Goal: Information Seeking & Learning: Learn about a topic

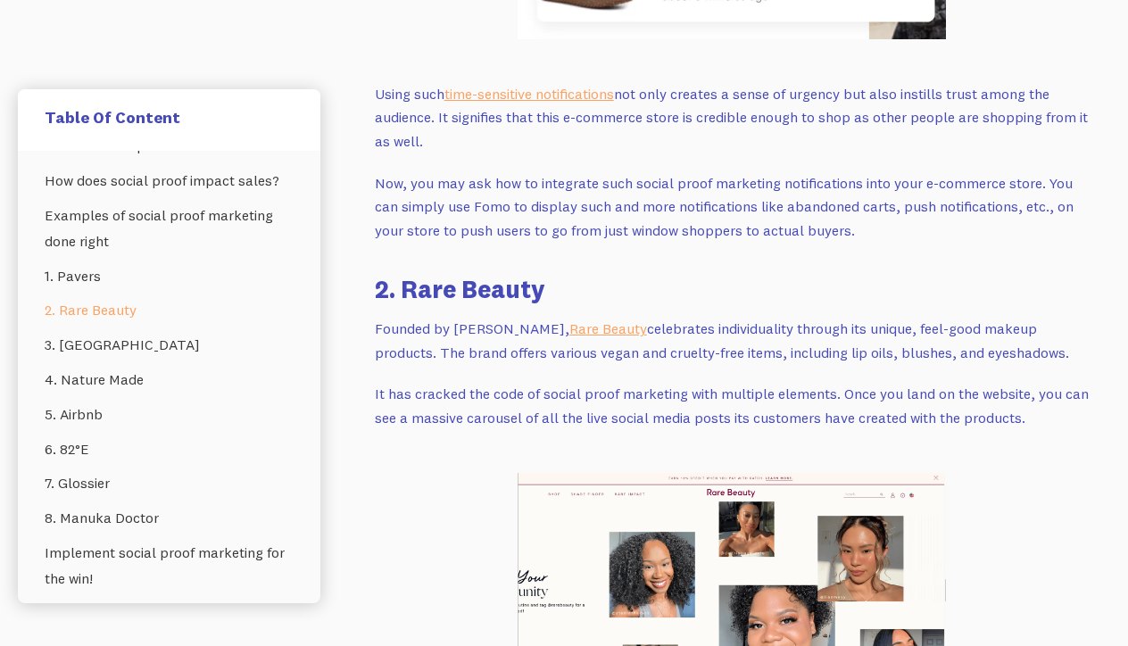
scroll to position [3522, 0]
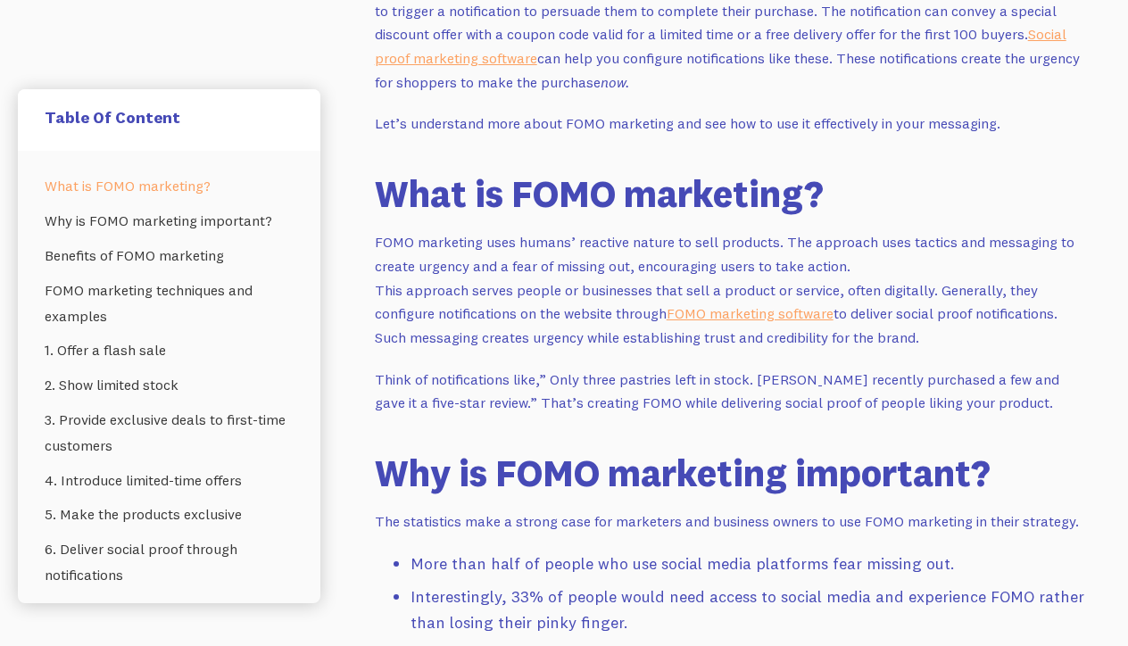
scroll to position [1111, 0]
drag, startPoint x: 925, startPoint y: 320, endPoint x: 374, endPoint y: 225, distance: 558.8
click at [375, 230] on p "FOMO marketing uses humans’ reactive nature to sell products. The approach uses…" at bounding box center [732, 289] width 714 height 119
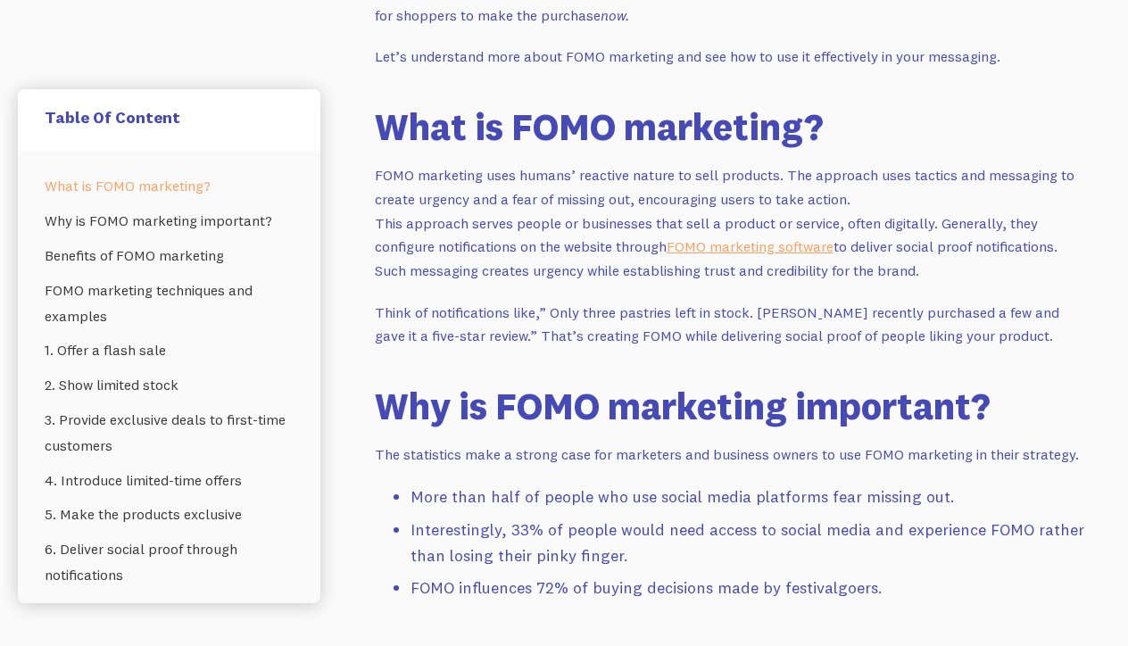
scroll to position [1193, 0]
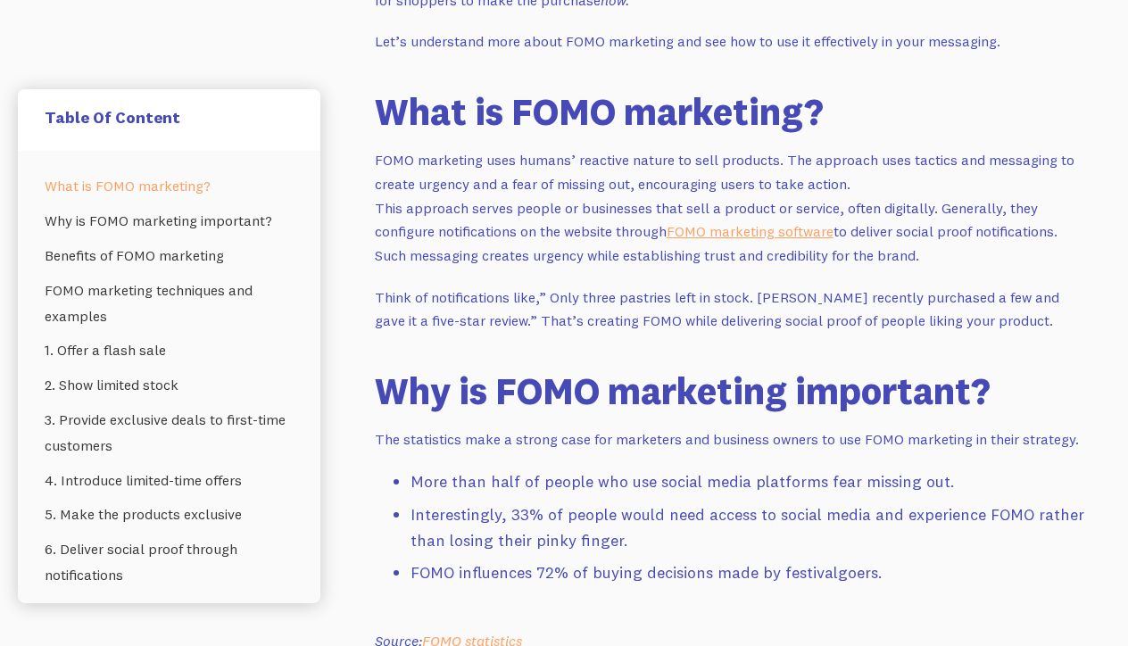
click at [458, 174] on p "FOMO marketing uses humans’ reactive nature to sell products. The approach uses…" at bounding box center [732, 207] width 714 height 119
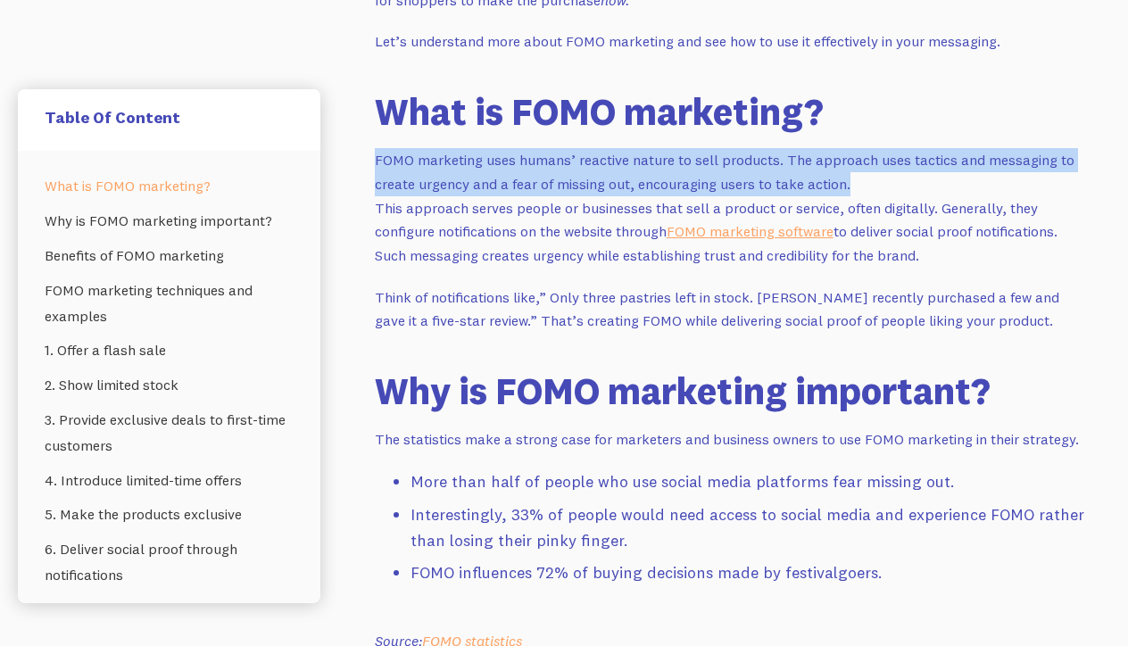
drag, startPoint x: 371, startPoint y: 145, endPoint x: 847, endPoint y: 167, distance: 476.2
copy p "FOMO marketing uses humans’ reactive nature to sell products. The approach uses…"
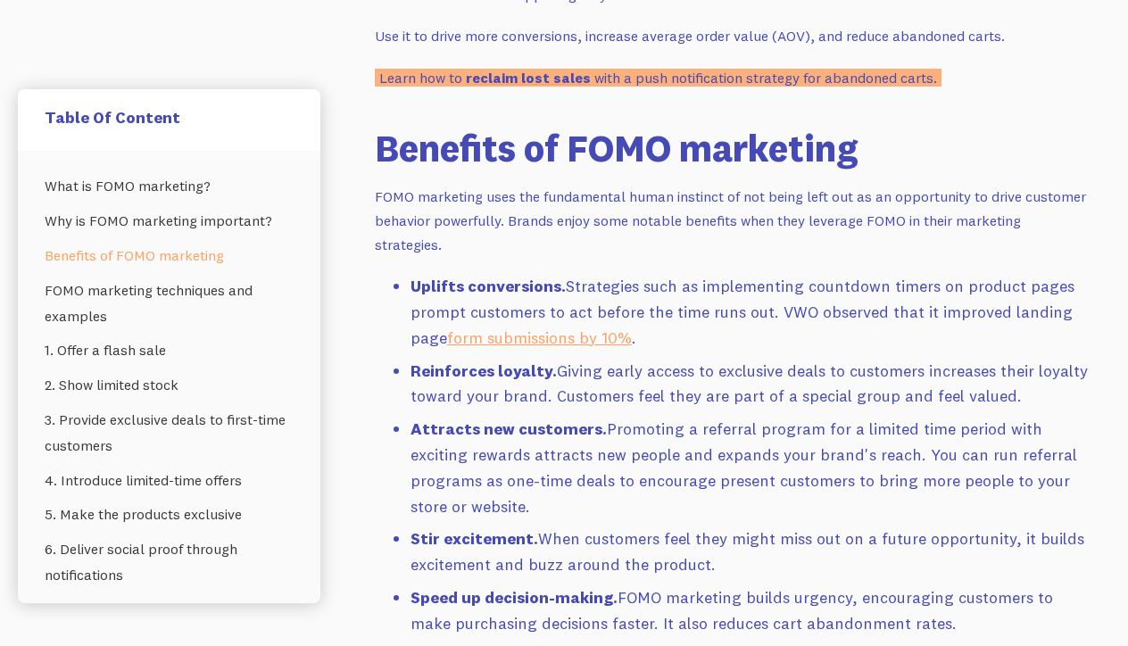
scroll to position [2172, 0]
